Goal: Task Accomplishment & Management: Complete application form

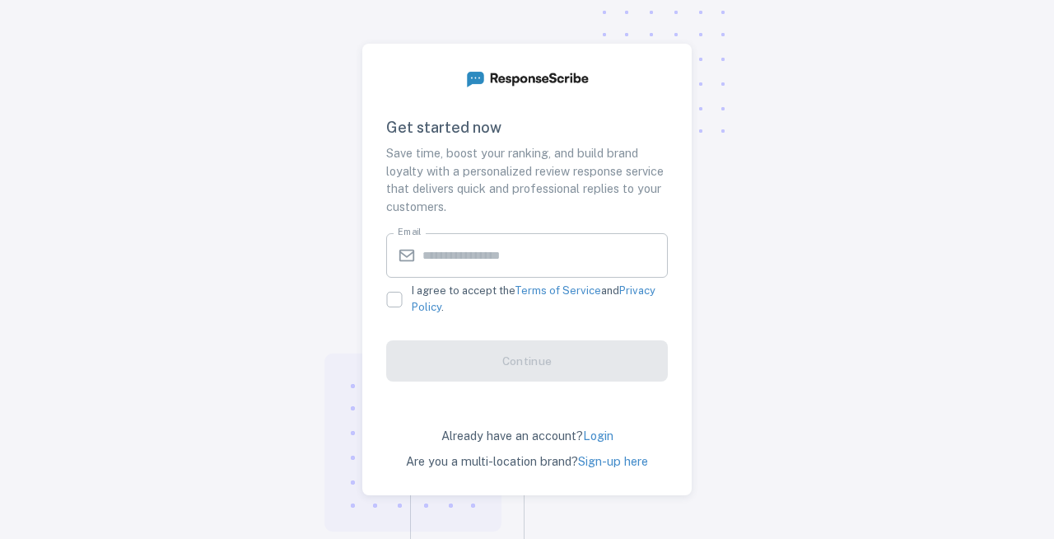
click at [500, 254] on input "Email" at bounding box center [544, 255] width 245 height 44
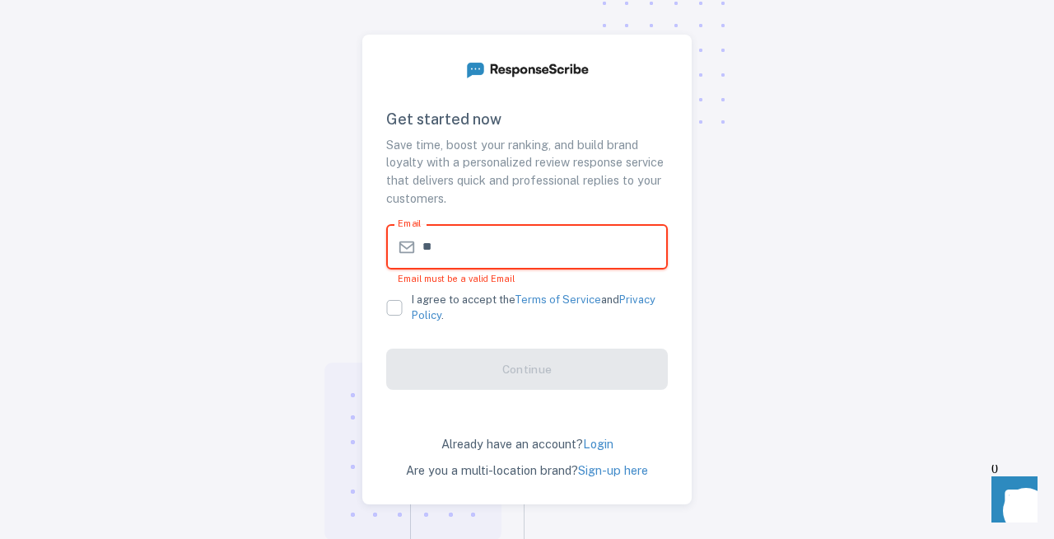
type input "*"
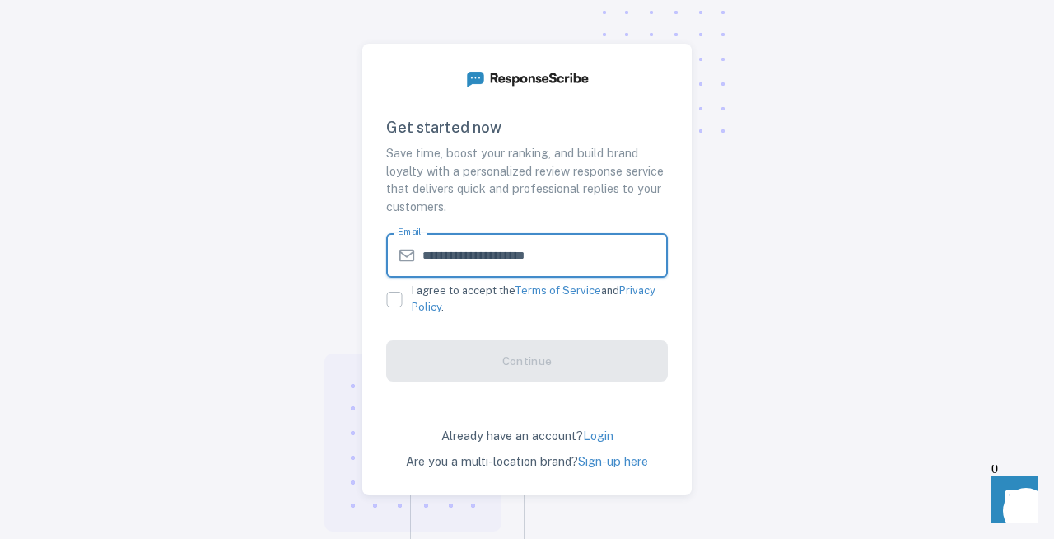
type input "**********"
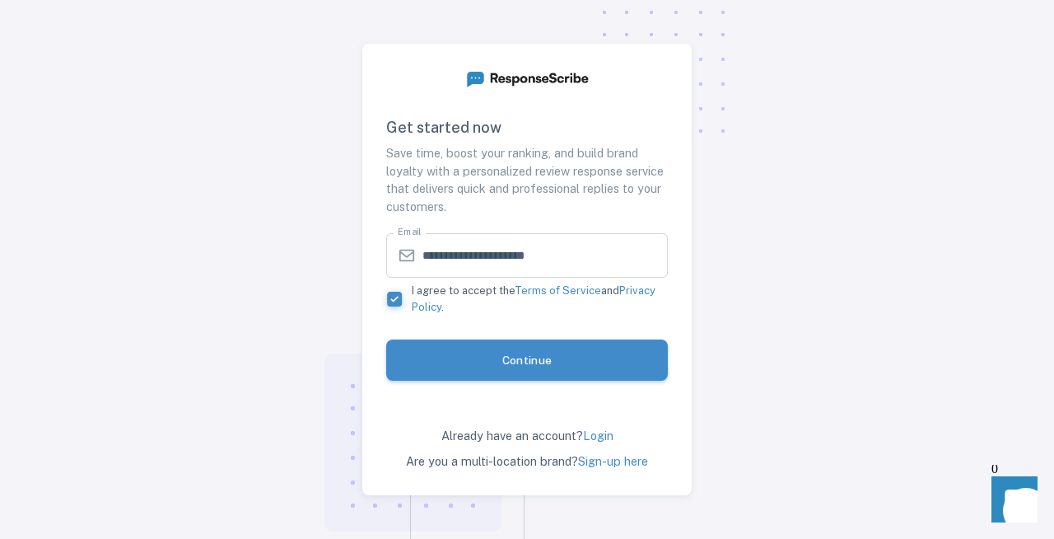
click at [495, 359] on button "Continue" at bounding box center [527, 359] width 282 height 41
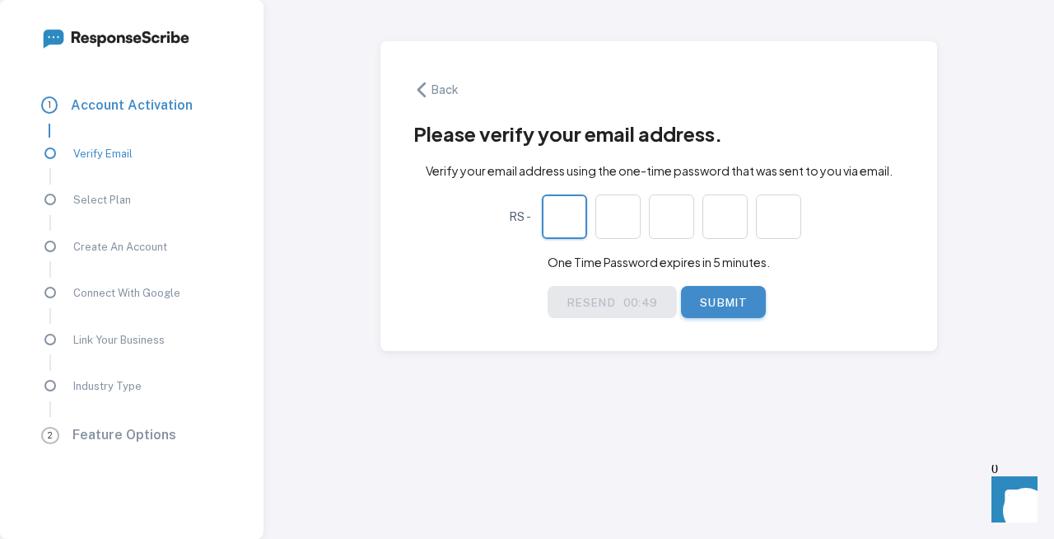
paste input "*"
type input "*"
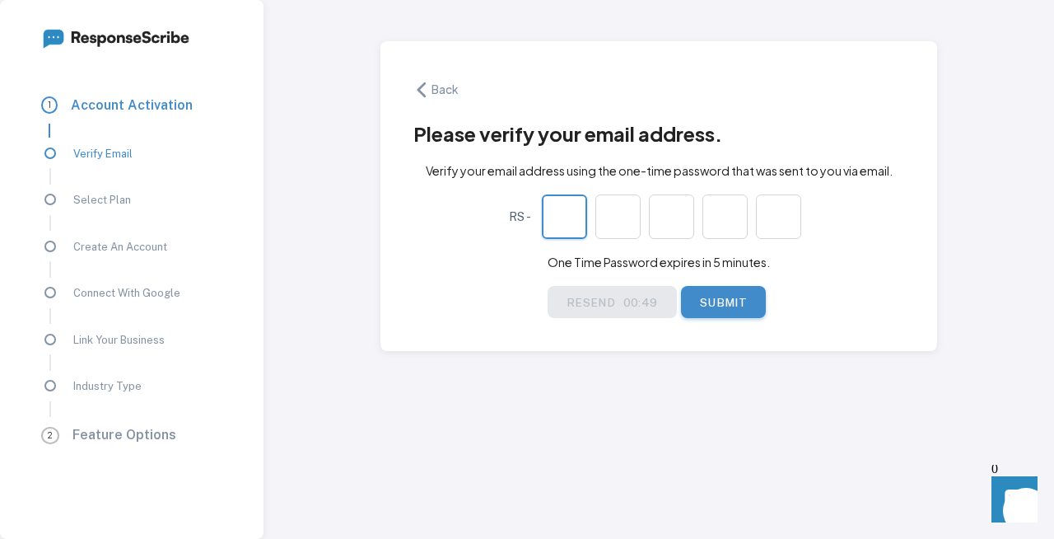
type input "*"
click at [713, 292] on button "Submit" at bounding box center [724, 300] width 86 height 31
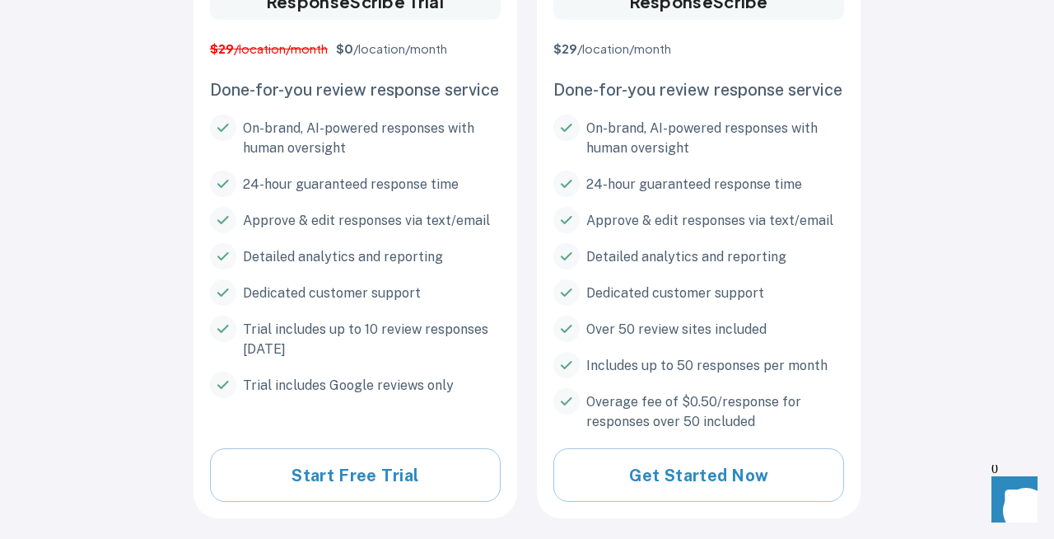
scroll to position [237, 0]
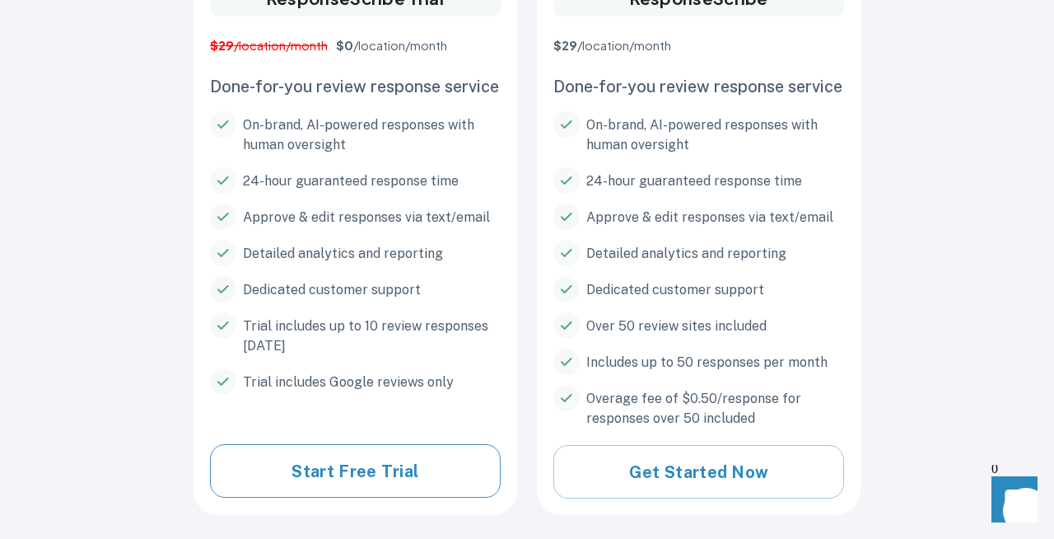
click at [390, 467] on button "Start Free Trial" at bounding box center [355, 471] width 291 height 54
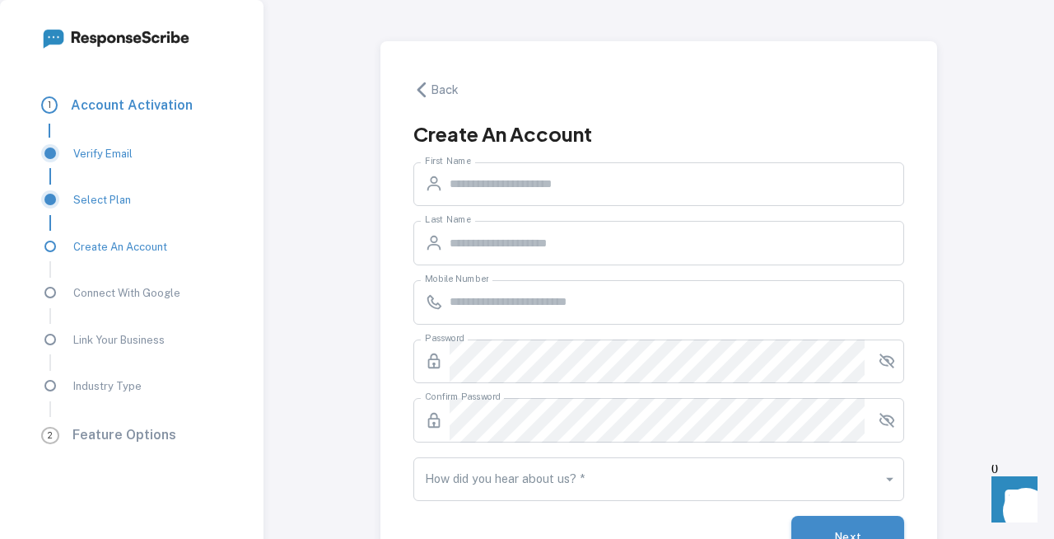
scroll to position [0, 0]
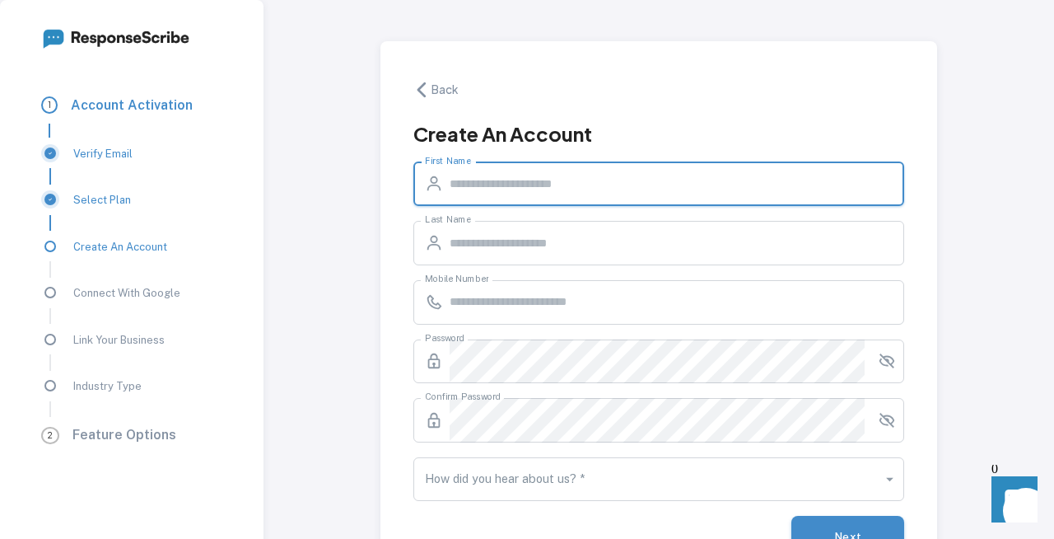
click at [605, 189] on input "First Name" at bounding box center [677, 184] width 455 height 44
type input "******"
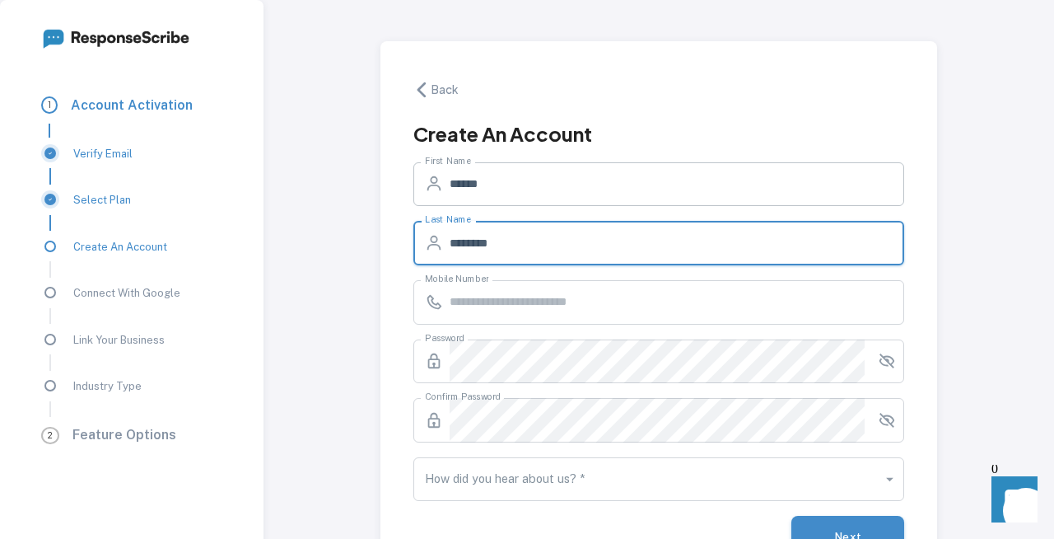
type input "********"
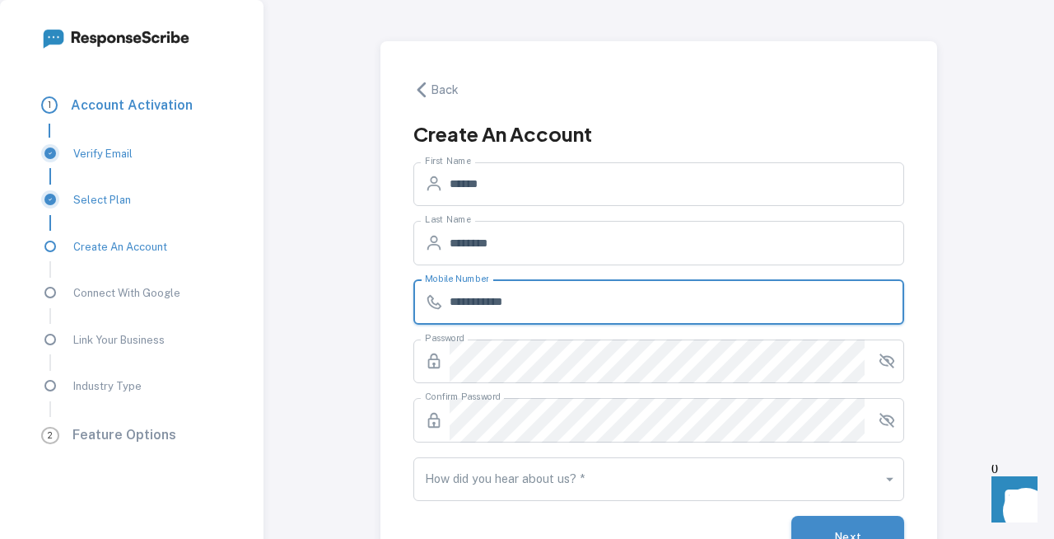
type input "**********"
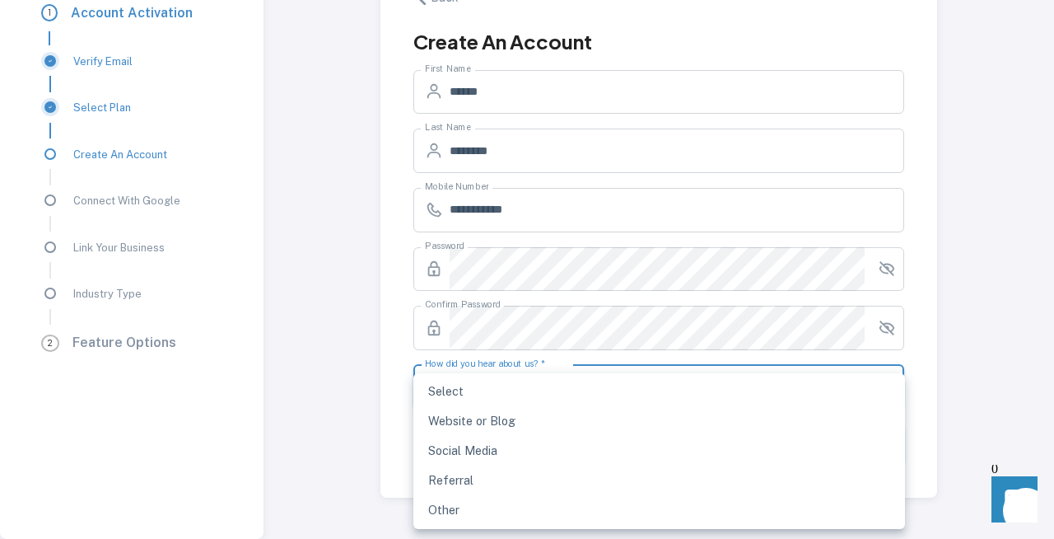
scroll to position [92, 0]
click at [750, 346] on body "**********" at bounding box center [527, 269] width 1054 height 539
click at [707, 417] on li "Website or Blog" at bounding box center [659, 421] width 492 height 30
type input "**********"
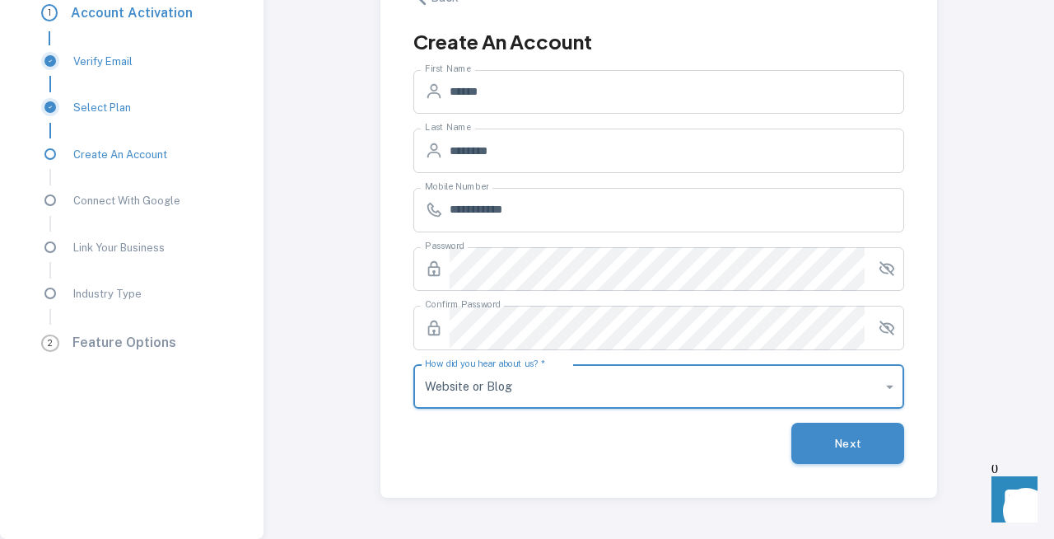
click at [855, 436] on button "Next" at bounding box center [848, 442] width 114 height 41
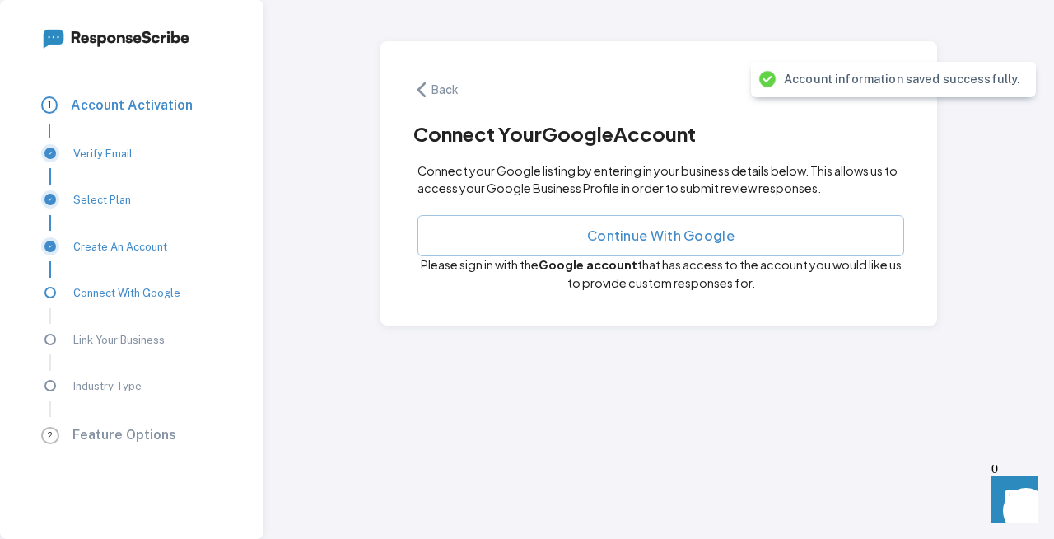
scroll to position [0, 0]
click at [721, 245] on button "Continue with Google" at bounding box center [662, 234] width 488 height 41
click at [723, 235] on button "Continue with Google" at bounding box center [662, 234] width 488 height 41
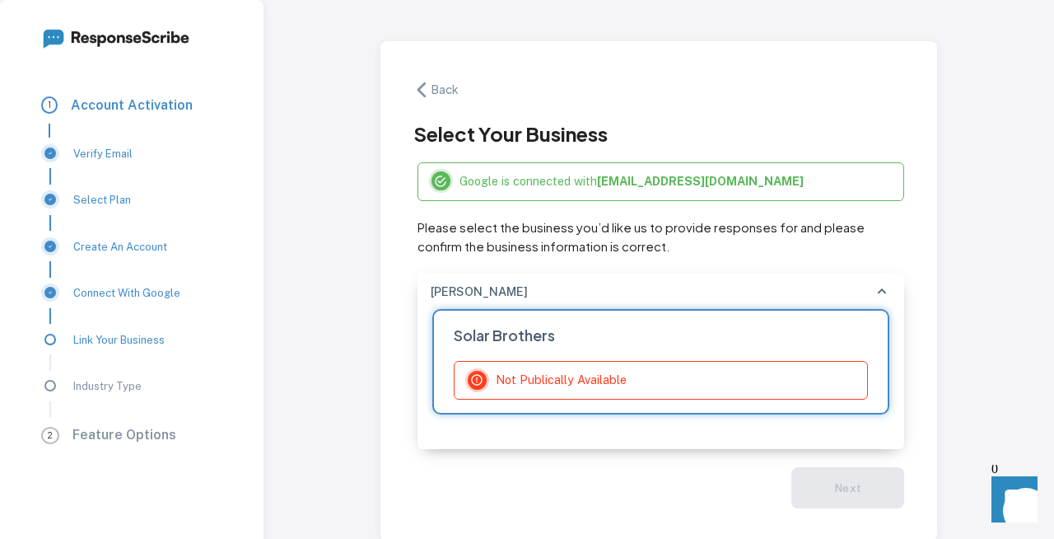
click at [740, 378] on div "Not Publically Available" at bounding box center [661, 380] width 415 height 39
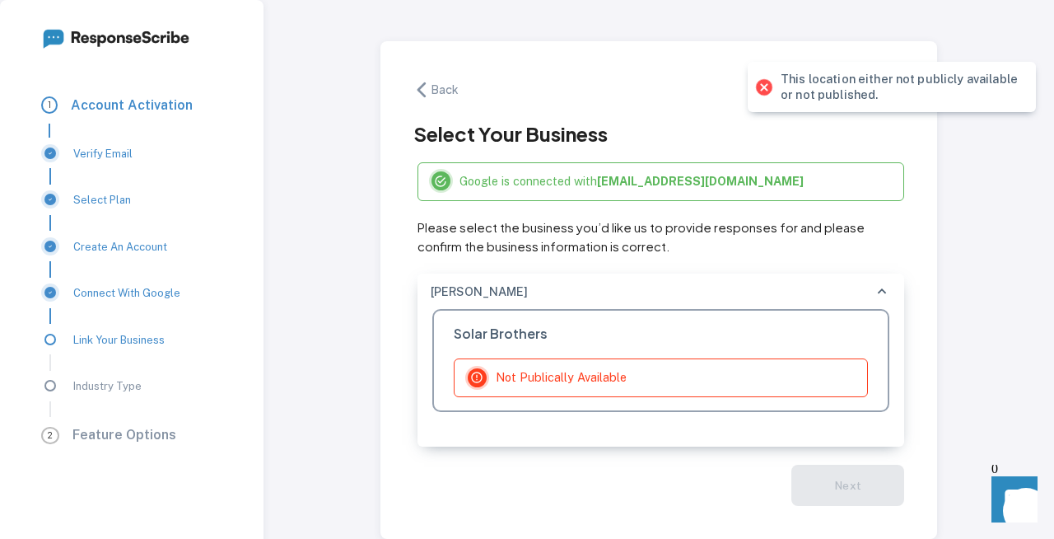
click at [956, 279] on div "Back Select Your Business Google is connected with [EMAIL_ADDRESS][DOMAIN_NAME]…" at bounding box center [659, 290] width 791 height 580
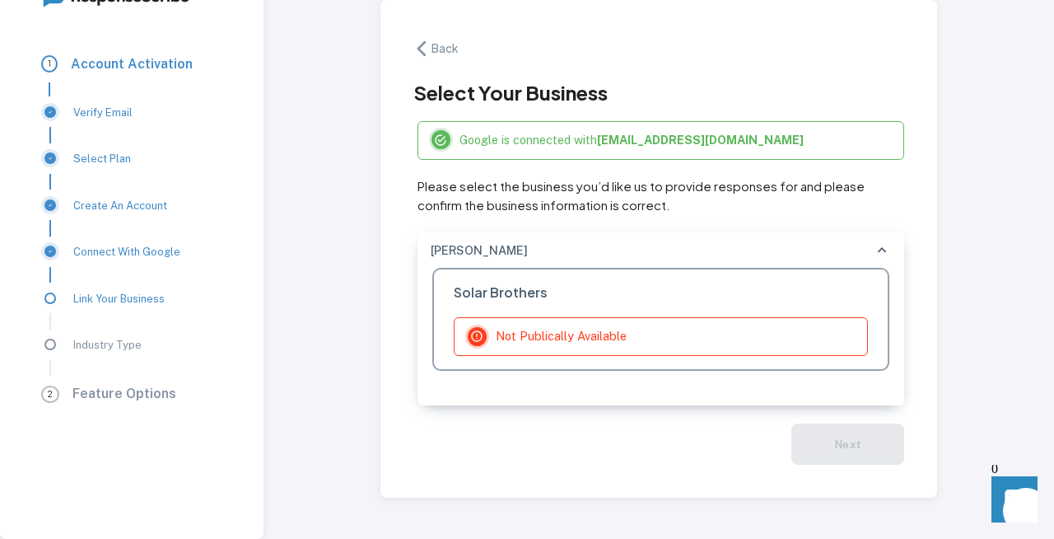
click at [874, 253] on icon at bounding box center [882, 250] width 18 height 18
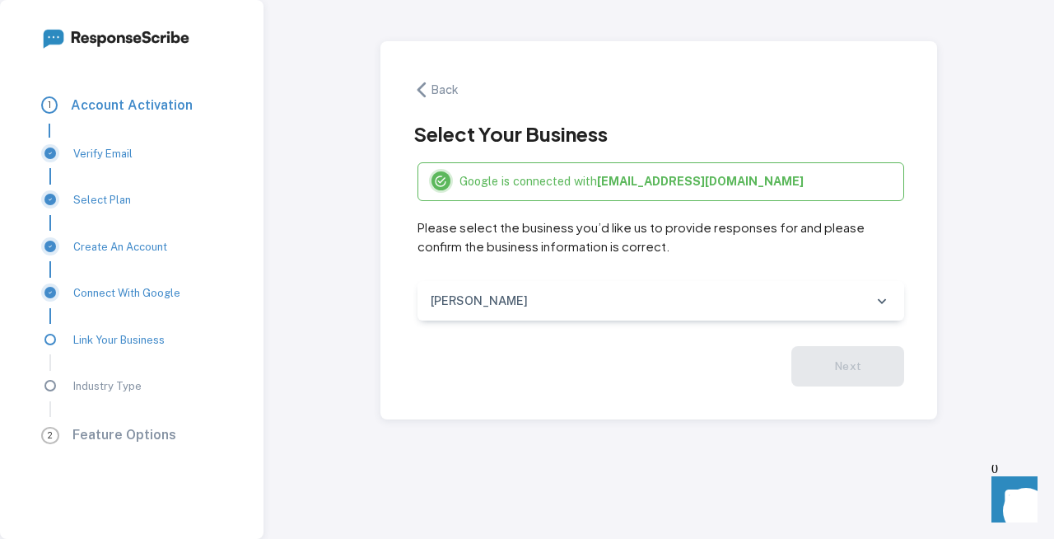
scroll to position [0, 0]
click at [881, 303] on icon at bounding box center [882, 301] width 18 height 18
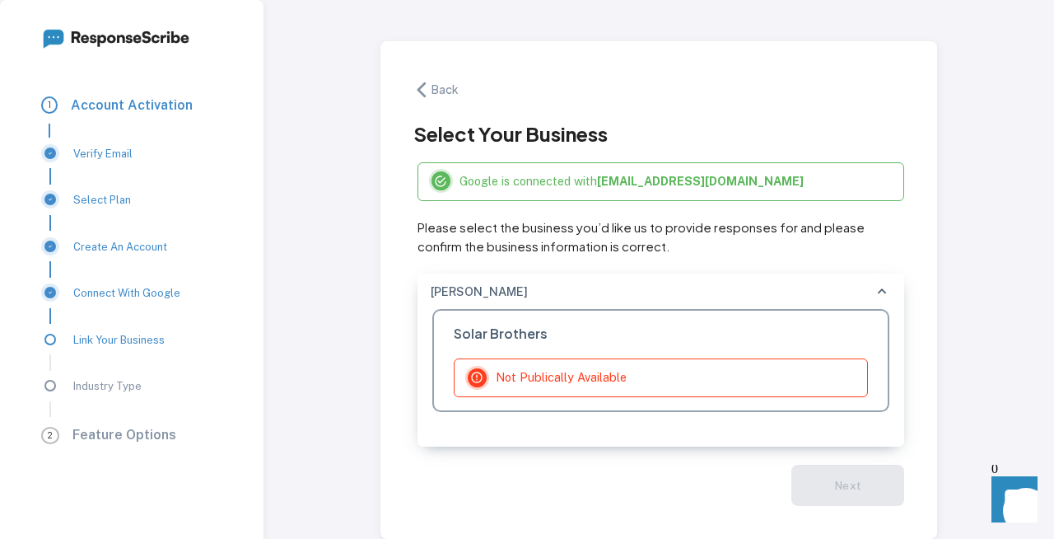
scroll to position [41, 0]
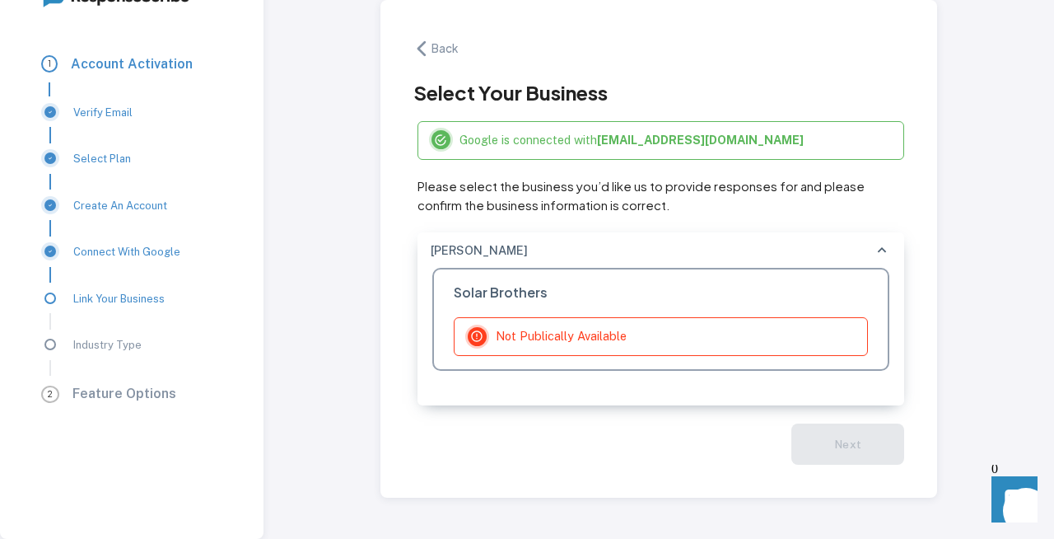
click at [122, 250] on p "Connect With Google" at bounding box center [126, 253] width 107 height 16
click at [417, 54] on icon "button" at bounding box center [422, 48] width 18 height 18
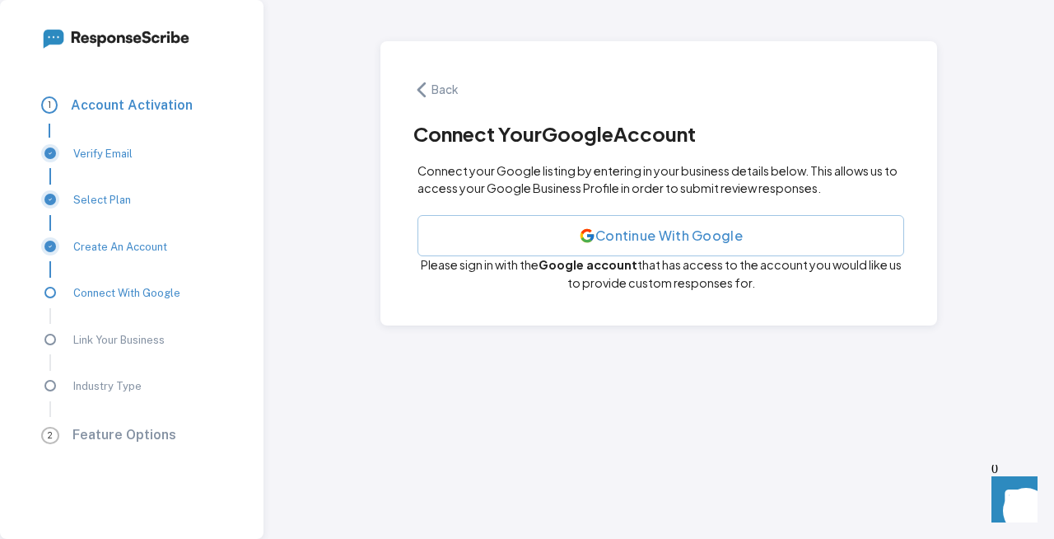
scroll to position [0, 0]
click at [426, 91] on icon "button" at bounding box center [422, 89] width 18 height 18
